Goal: Task Accomplishment & Management: Complete application form

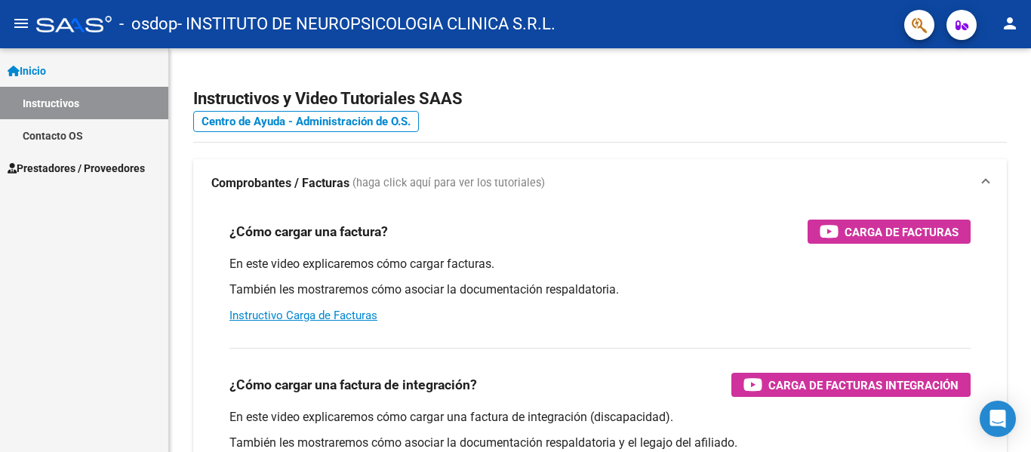
click at [108, 166] on span "Prestadores / Proveedores" at bounding box center [76, 168] width 137 height 17
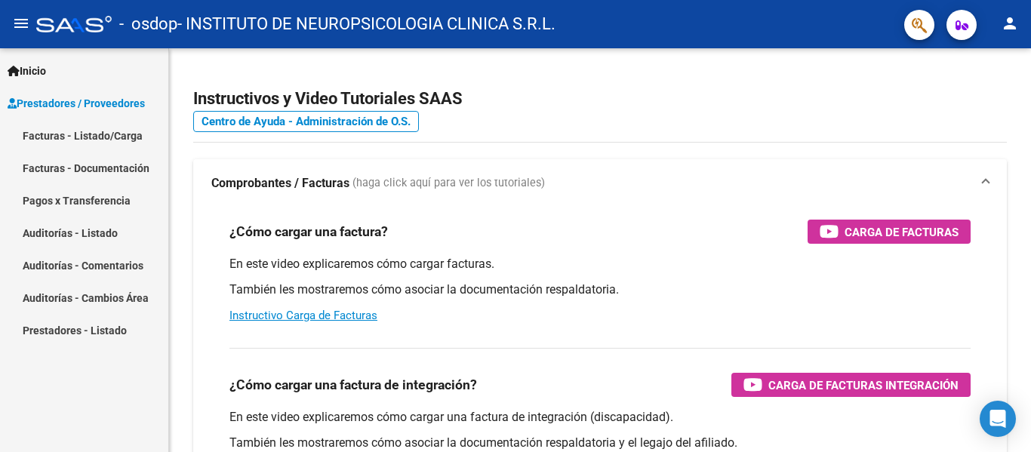
click at [115, 138] on link "Facturas - Listado/Carga" at bounding box center [84, 135] width 168 height 32
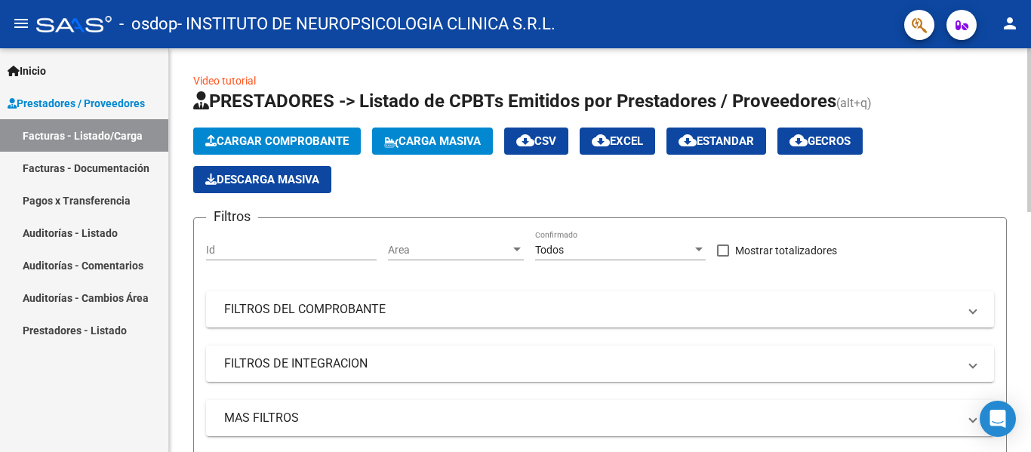
click at [310, 146] on span "Cargar Comprobante" at bounding box center [276, 141] width 143 height 14
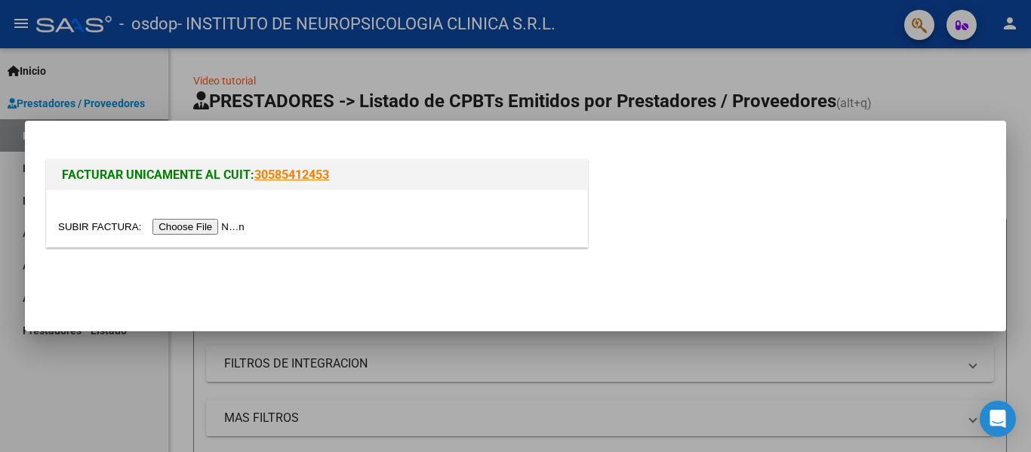
click at [188, 227] on input "file" at bounding box center [153, 227] width 191 height 16
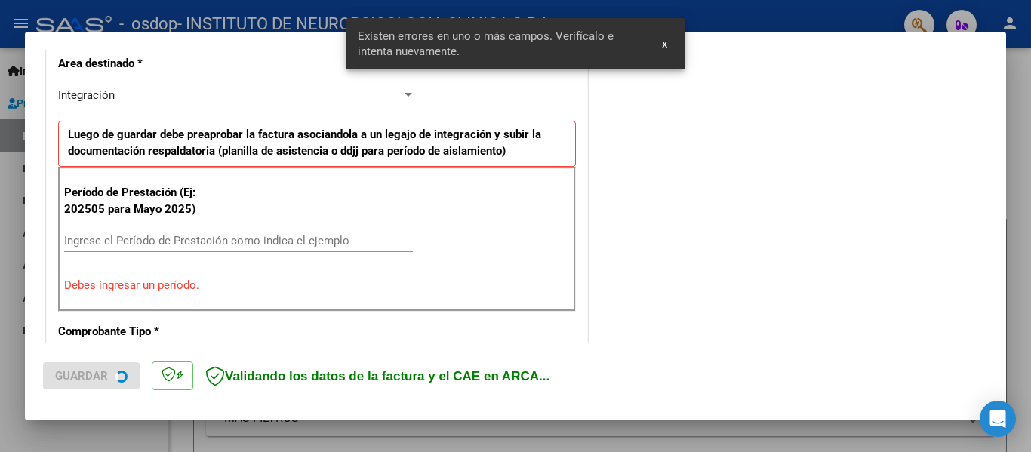
scroll to position [275, 0]
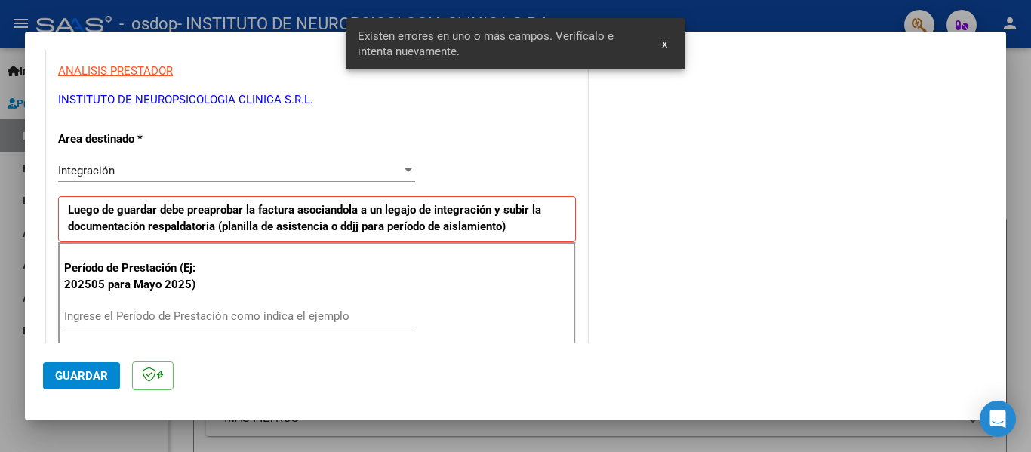
click at [183, 303] on div "Período de Prestación (Ej: 202505 para Mayo 2025) Ingrese el Período de Prestac…" at bounding box center [317, 314] width 518 height 145
click at [350, 320] on input "Ingrese el Período de Prestación como indica el ejemplo" at bounding box center [238, 316] width 349 height 14
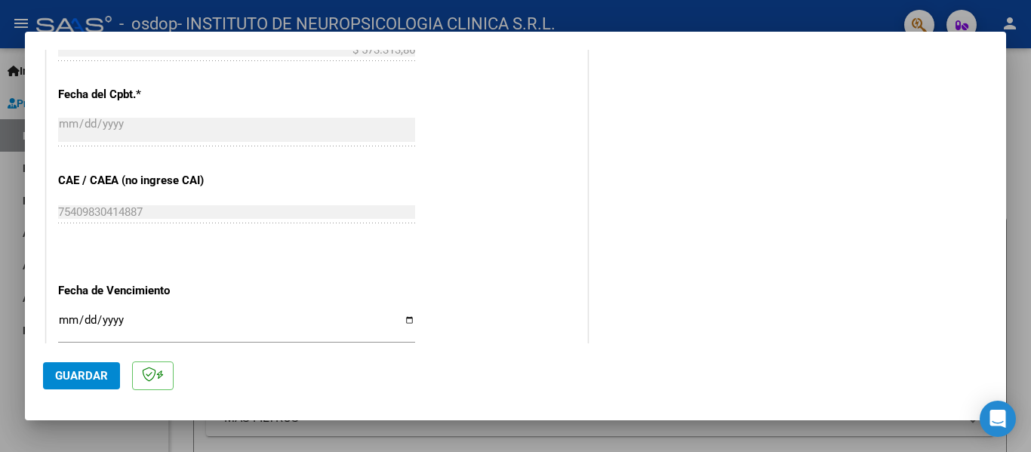
scroll to position [878, 0]
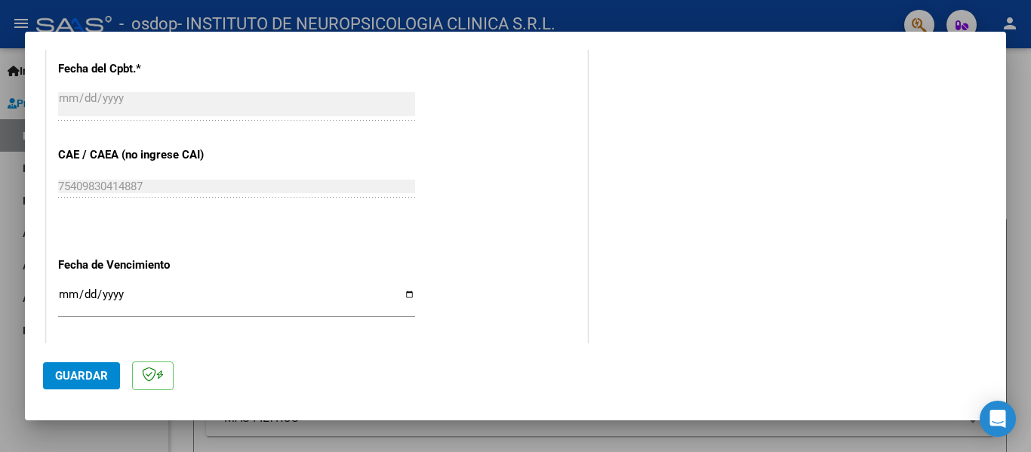
type input "202509"
click at [67, 291] on input "Ingresar la fecha" at bounding box center [236, 300] width 357 height 24
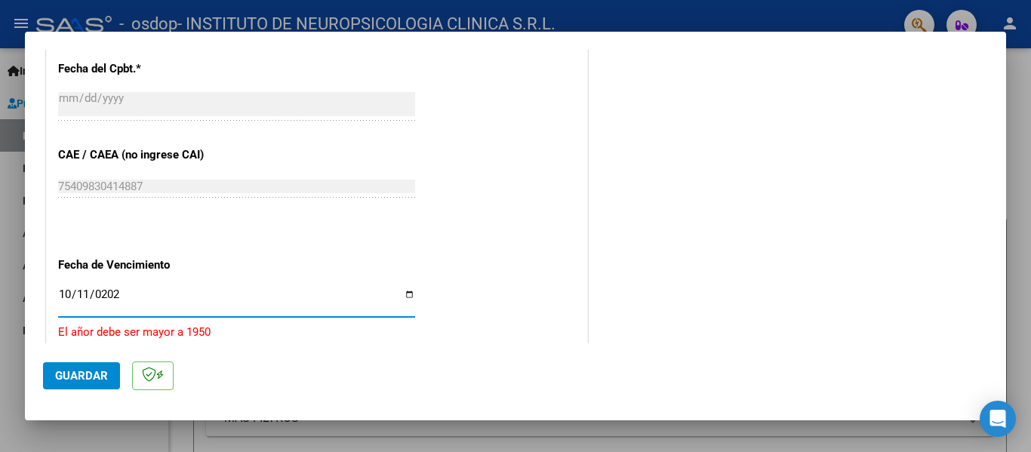
type input "[DATE]"
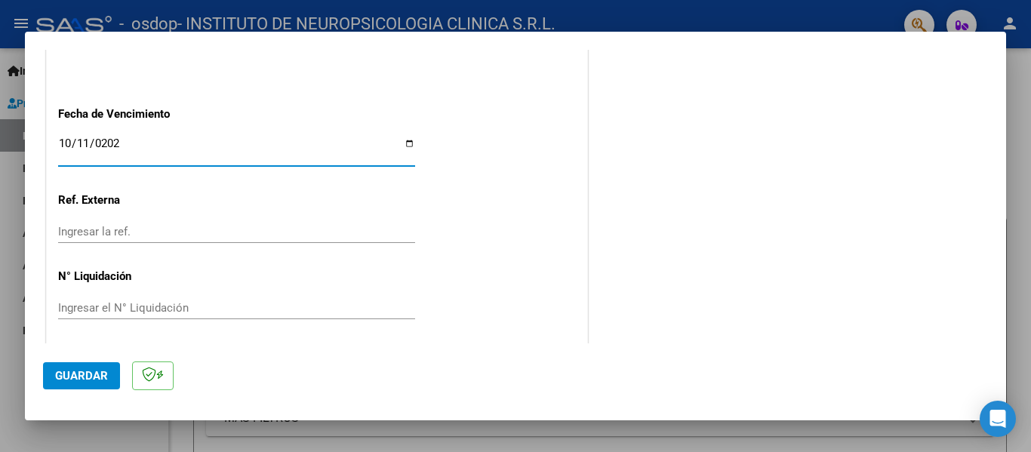
click at [140, 238] on input "Ingresar la ref." at bounding box center [236, 232] width 357 height 14
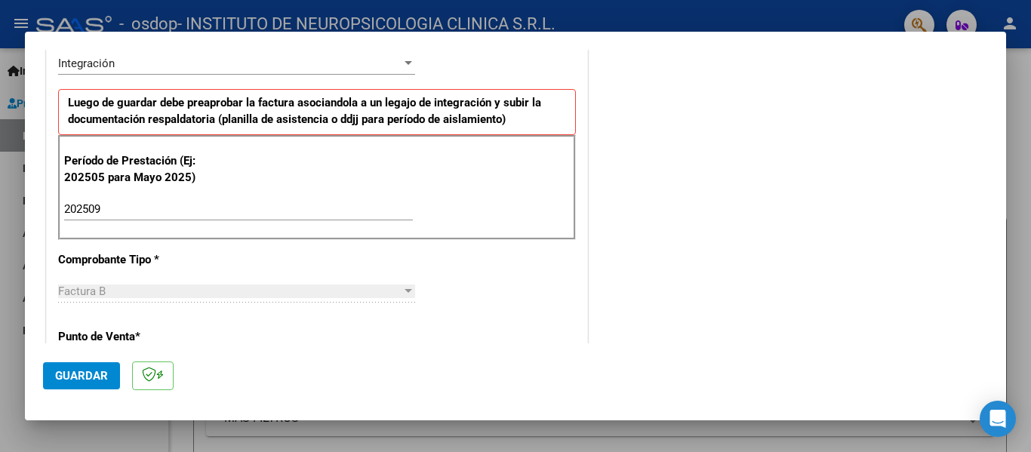
scroll to position [453, 0]
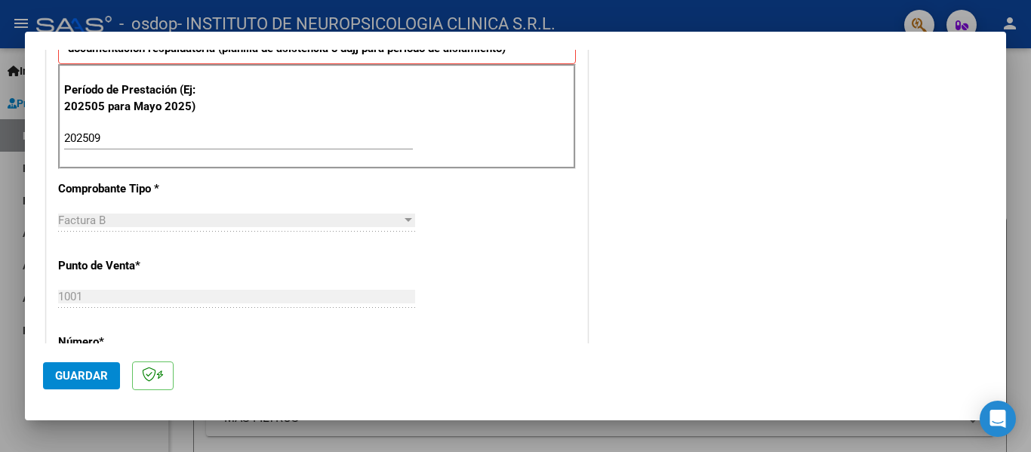
click at [100, 381] on span "Guardar" at bounding box center [81, 376] width 53 height 14
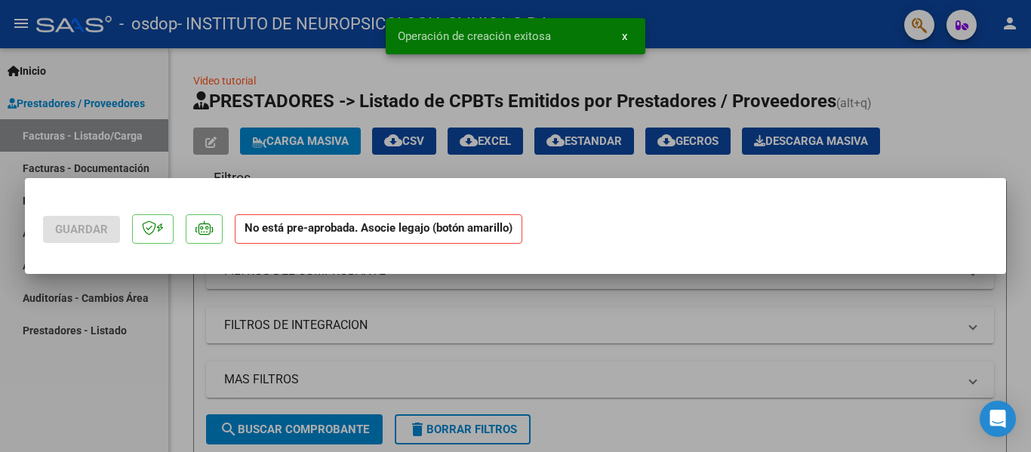
scroll to position [0, 0]
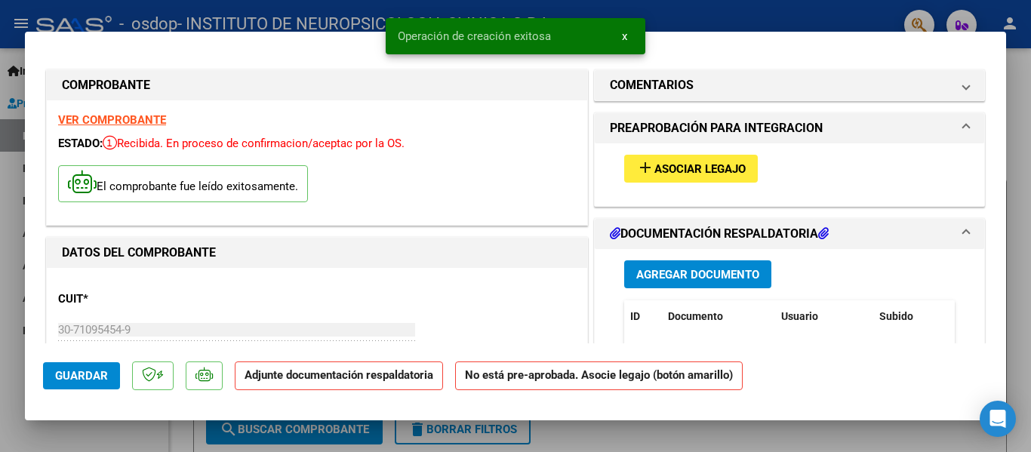
click at [681, 169] on span "Asociar Legajo" at bounding box center [699, 169] width 91 height 14
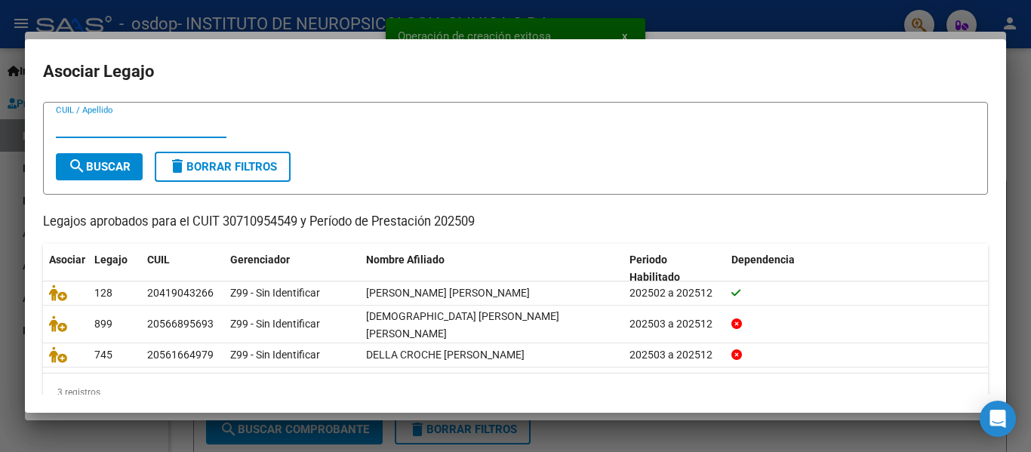
scroll to position [54, 0]
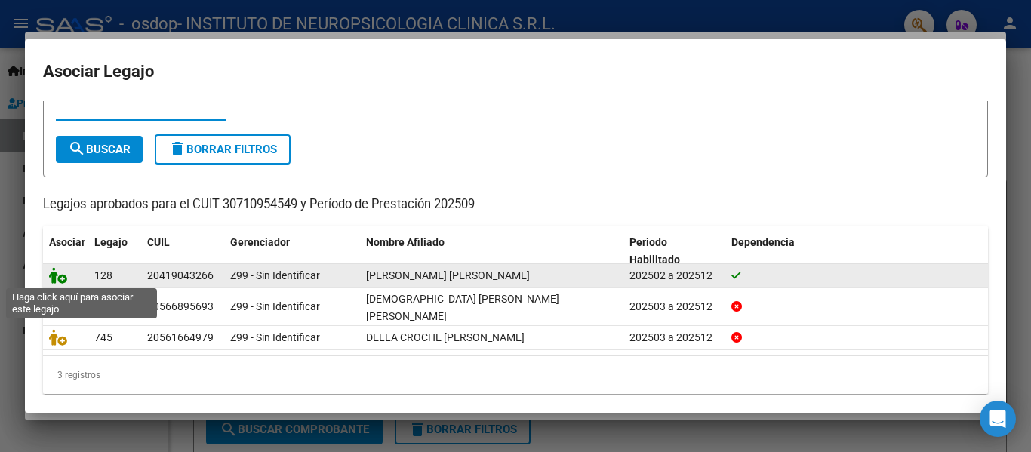
click at [59, 281] on icon at bounding box center [58, 275] width 18 height 17
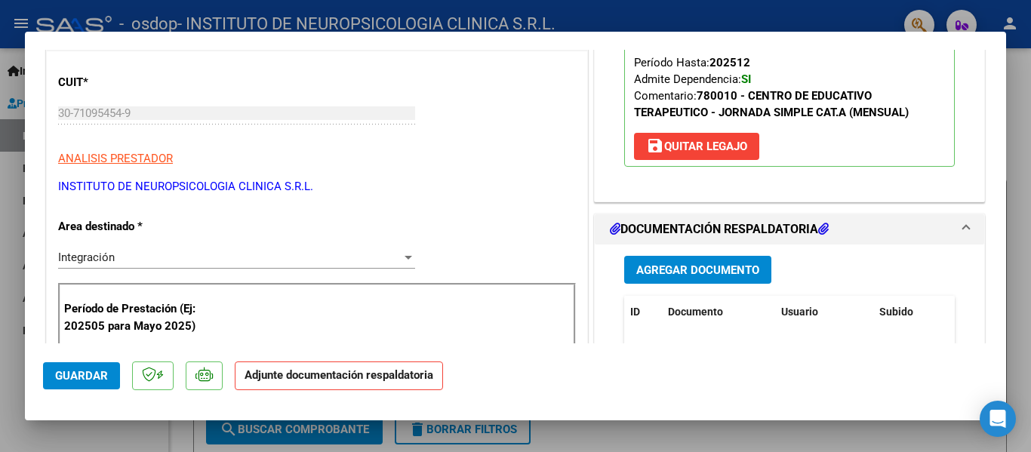
scroll to position [302, 0]
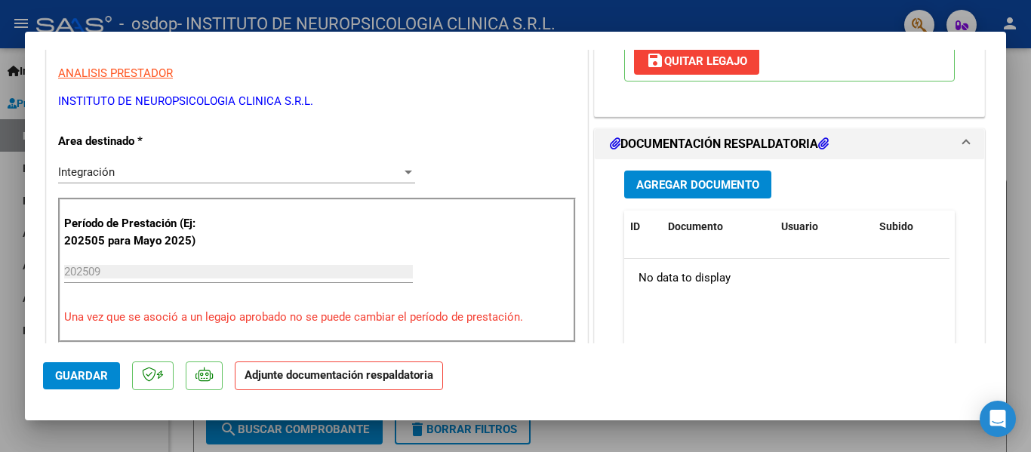
click at [706, 192] on button "Agregar Documento" at bounding box center [697, 184] width 147 height 28
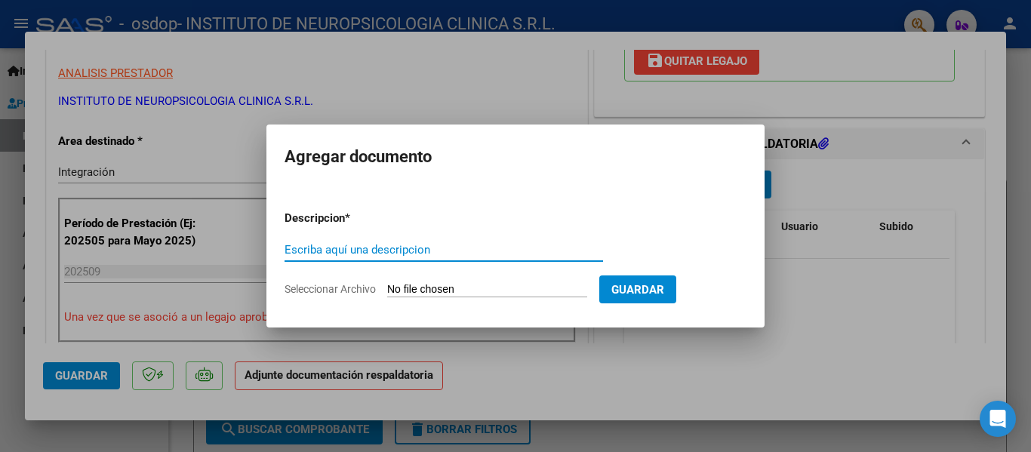
click at [359, 244] on input "Escriba aquí una descripcion" at bounding box center [443, 250] width 318 height 14
click at [435, 290] on input "Seleccionar Archivo" at bounding box center [487, 290] width 200 height 14
type input "C:\fakepath\aisst sept.pdf"
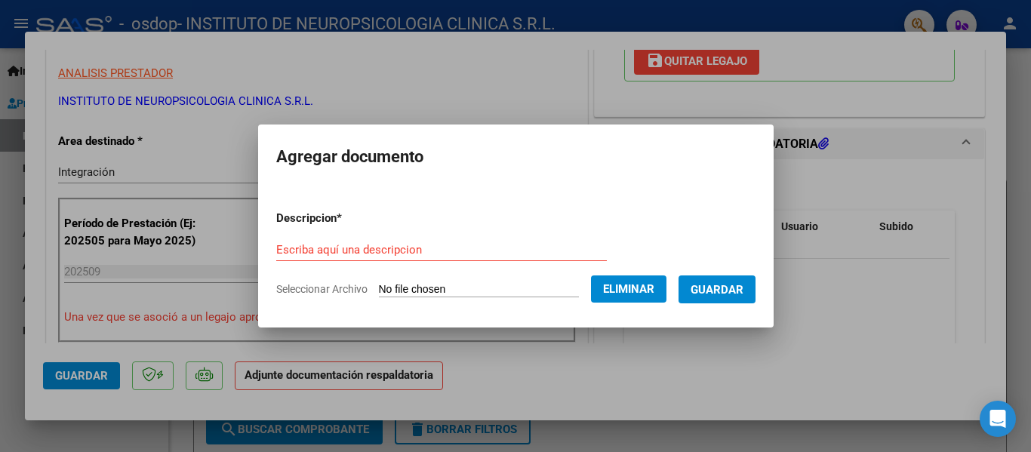
click at [358, 251] on input "Escriba aquí una descripcion" at bounding box center [441, 250] width 330 height 14
type input "a"
type input "asist sept"
drag, startPoint x: 737, startPoint y: 299, endPoint x: 720, endPoint y: 309, distance: 20.3
click at [736, 299] on button "Guardar" at bounding box center [716, 289] width 77 height 28
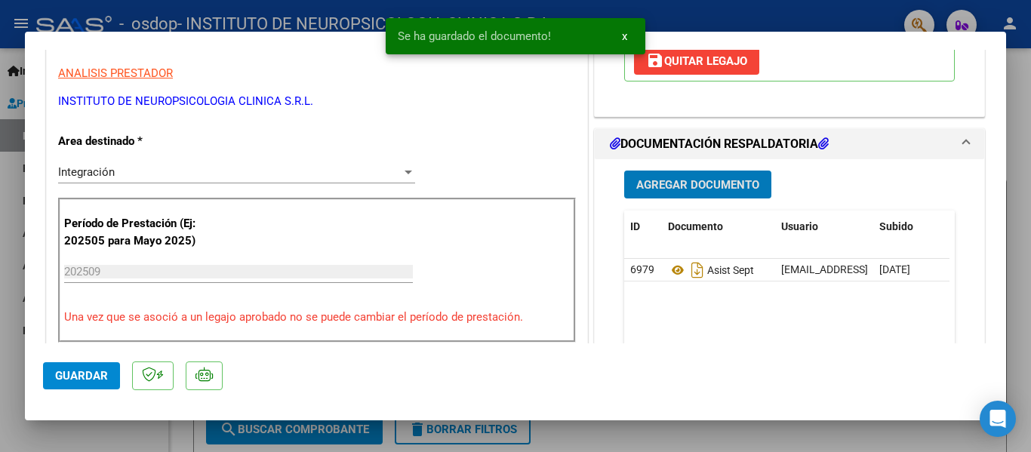
click at [690, 188] on span "Agregar Documento" at bounding box center [697, 185] width 123 height 14
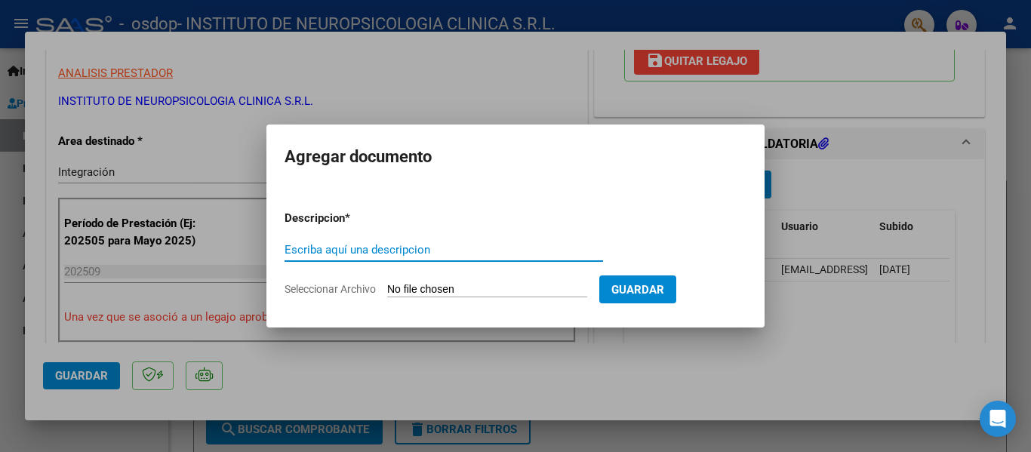
click at [404, 250] on input "Escriba aquí una descripcion" at bounding box center [443, 250] width 318 height 14
type input "s"
click at [442, 295] on input "Seleccionar Archivo" at bounding box center [487, 290] width 200 height 14
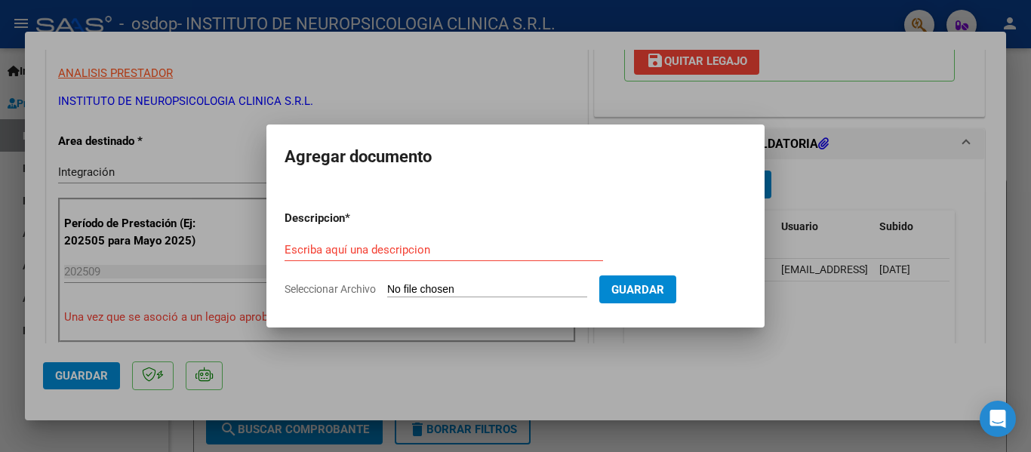
type input "C:\fakepath\AUT 2025.pdf"
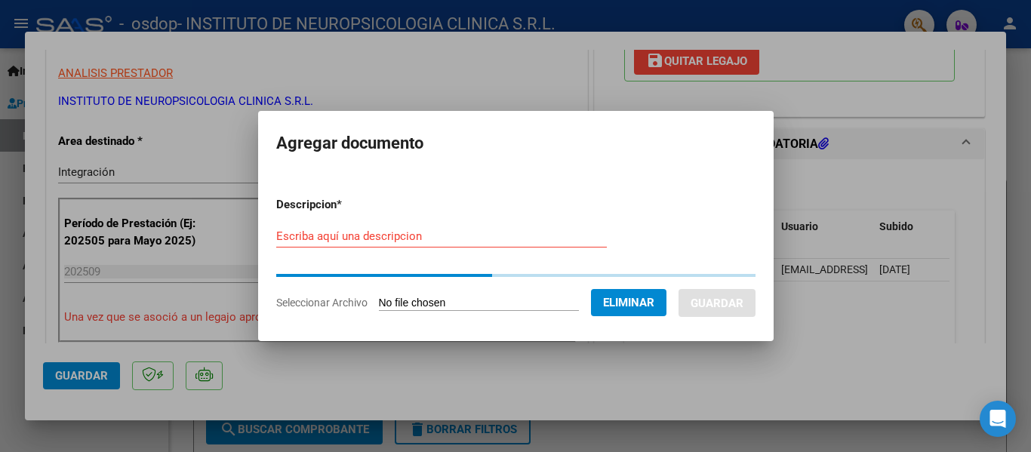
click at [377, 235] on form "Descripcion * Escriba aquí una descripcion Seleccionar Archivo Eliminar Guardar" at bounding box center [515, 253] width 479 height 137
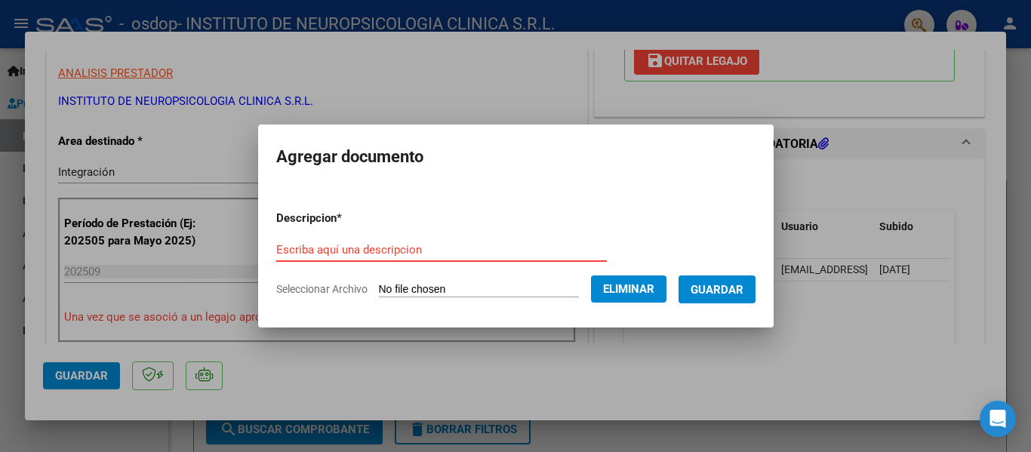
click at [352, 250] on input "Escriba aquí una descripcion" at bounding box center [441, 250] width 330 height 14
type input "a"
type input "aut 2025"
drag, startPoint x: 727, startPoint y: 296, endPoint x: 686, endPoint y: 304, distance: 41.6
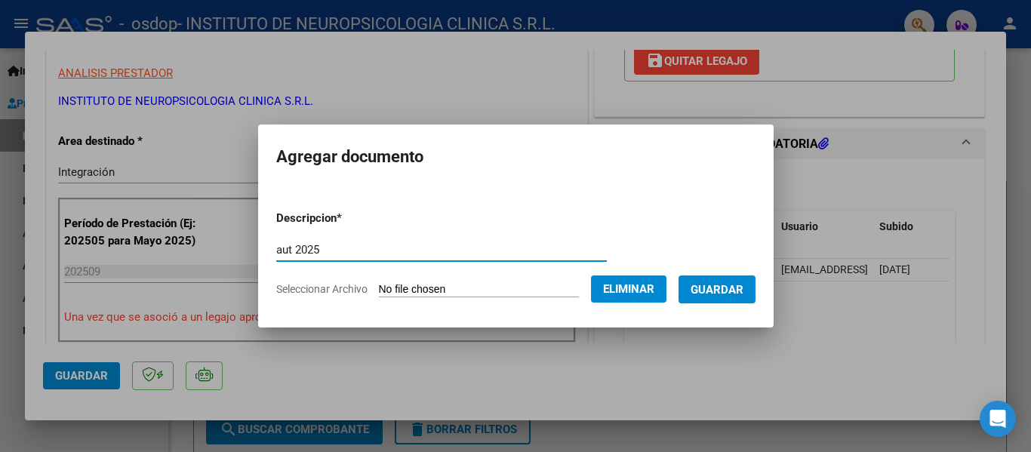
click at [727, 296] on button "Guardar" at bounding box center [716, 289] width 77 height 28
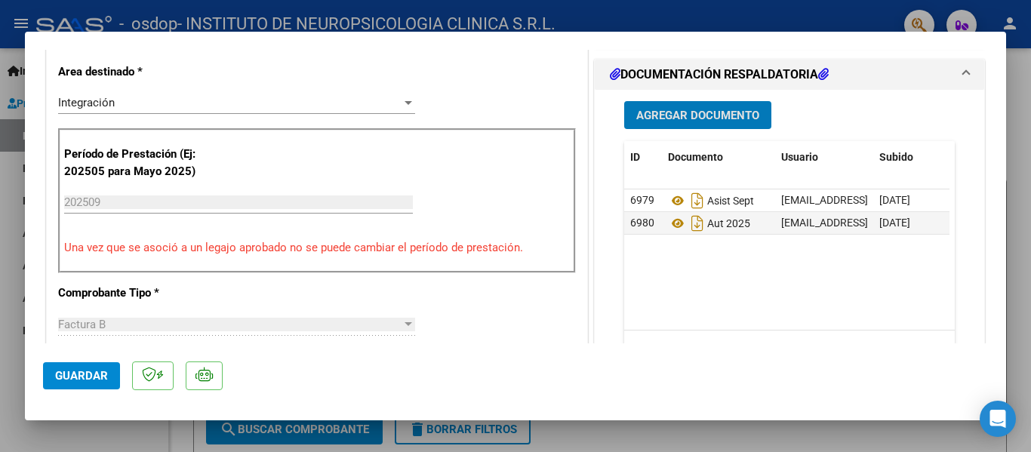
scroll to position [377, 0]
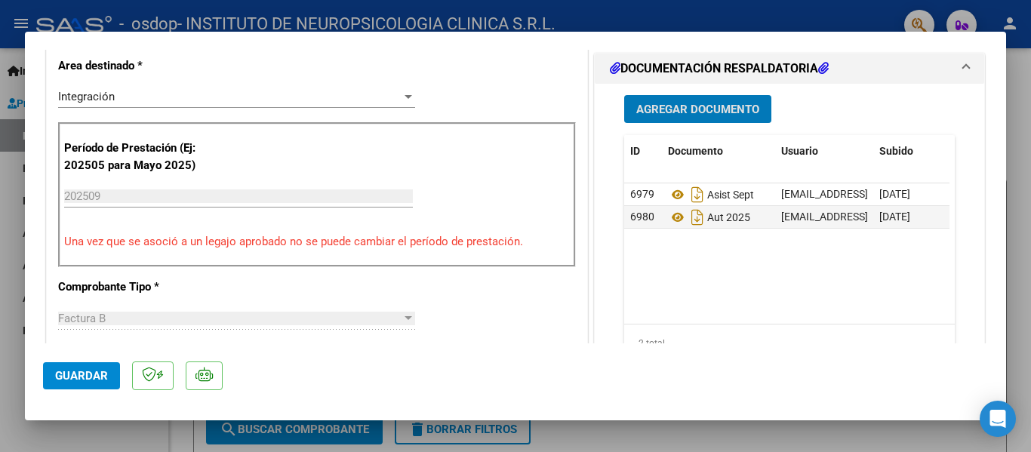
click at [49, 386] on button "Guardar" at bounding box center [81, 375] width 77 height 27
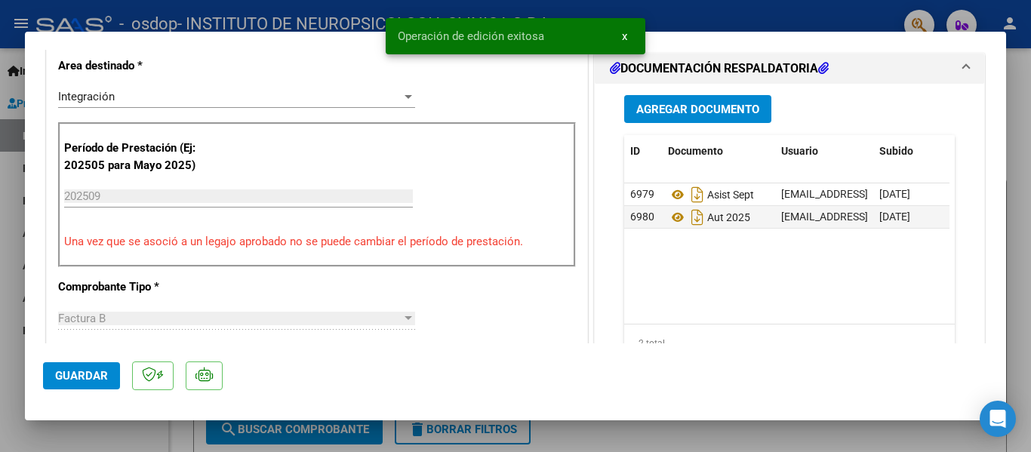
click at [104, 369] on span "Guardar" at bounding box center [81, 376] width 53 height 14
type input "$ 0,00"
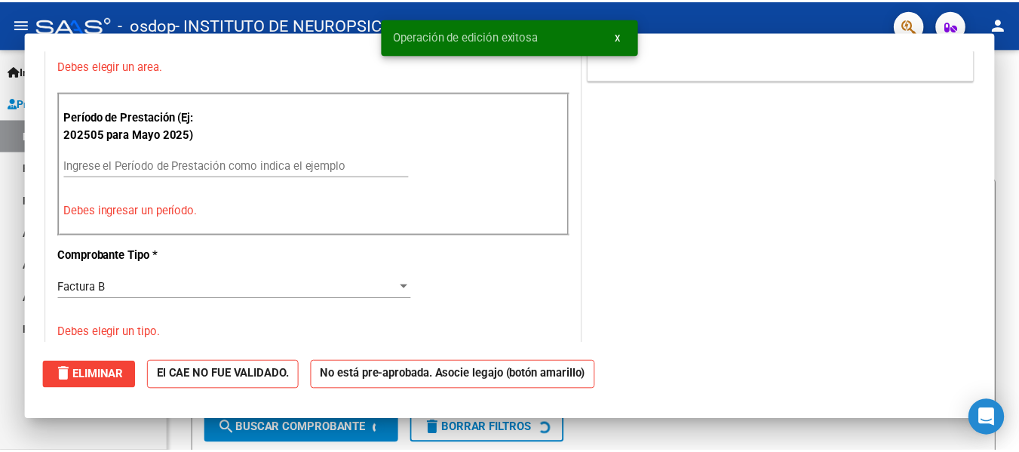
scroll to position [0, 0]
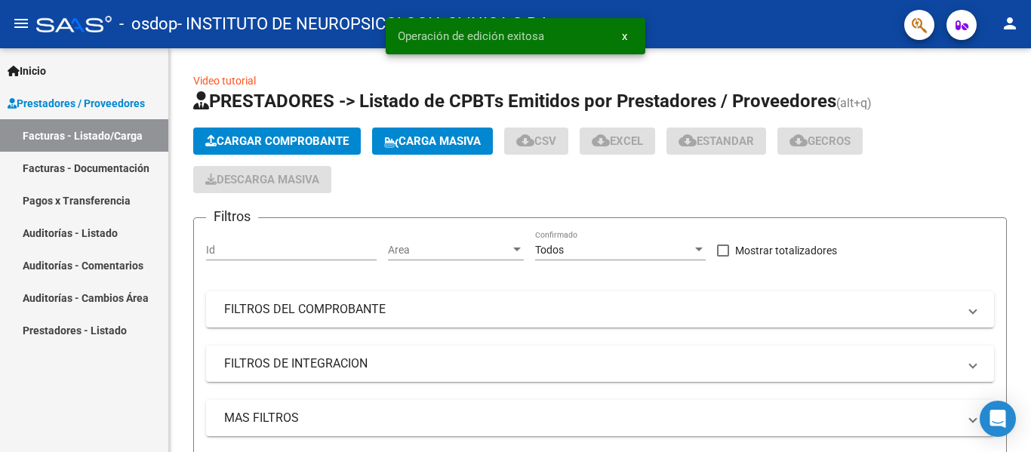
click at [871, 29] on div "- osdop - INSTITUTO DE NEUROPSICOLOGIA CLINICA S.R.L." at bounding box center [464, 24] width 856 height 33
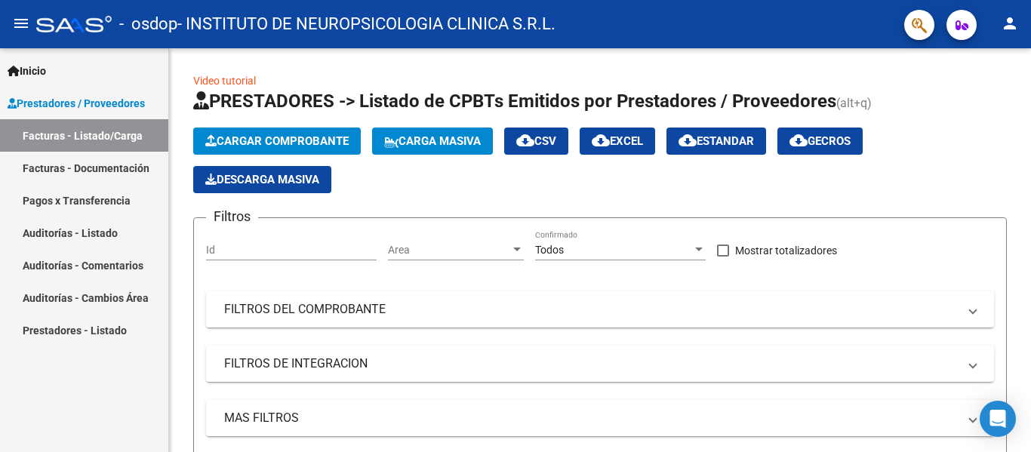
click at [1015, 22] on mat-icon "person" at bounding box center [1009, 23] width 18 height 18
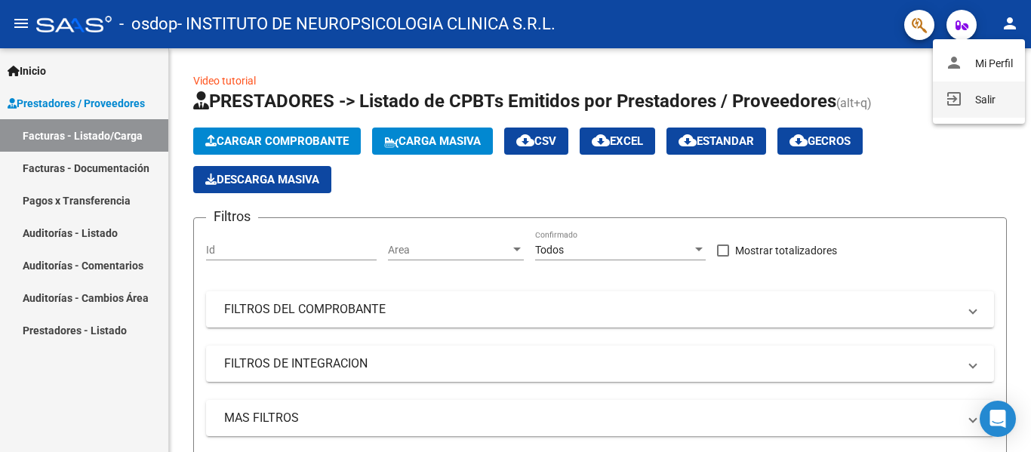
click at [988, 104] on button "exit_to_app Salir" at bounding box center [978, 99] width 92 height 36
